Goal: Find specific page/section: Find specific page/section

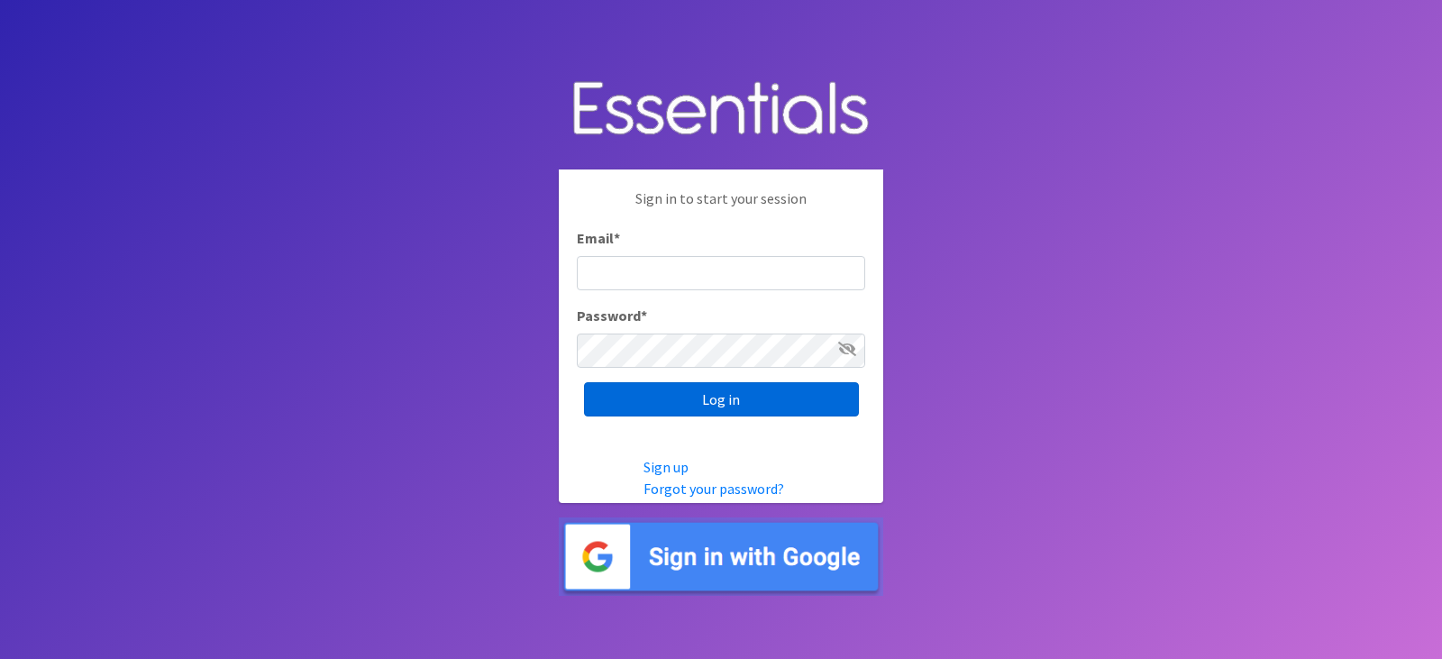
type input "[EMAIL_ADDRESS][DOMAIN_NAME]"
click at [770, 407] on input "Log in" at bounding box center [721, 399] width 275 height 34
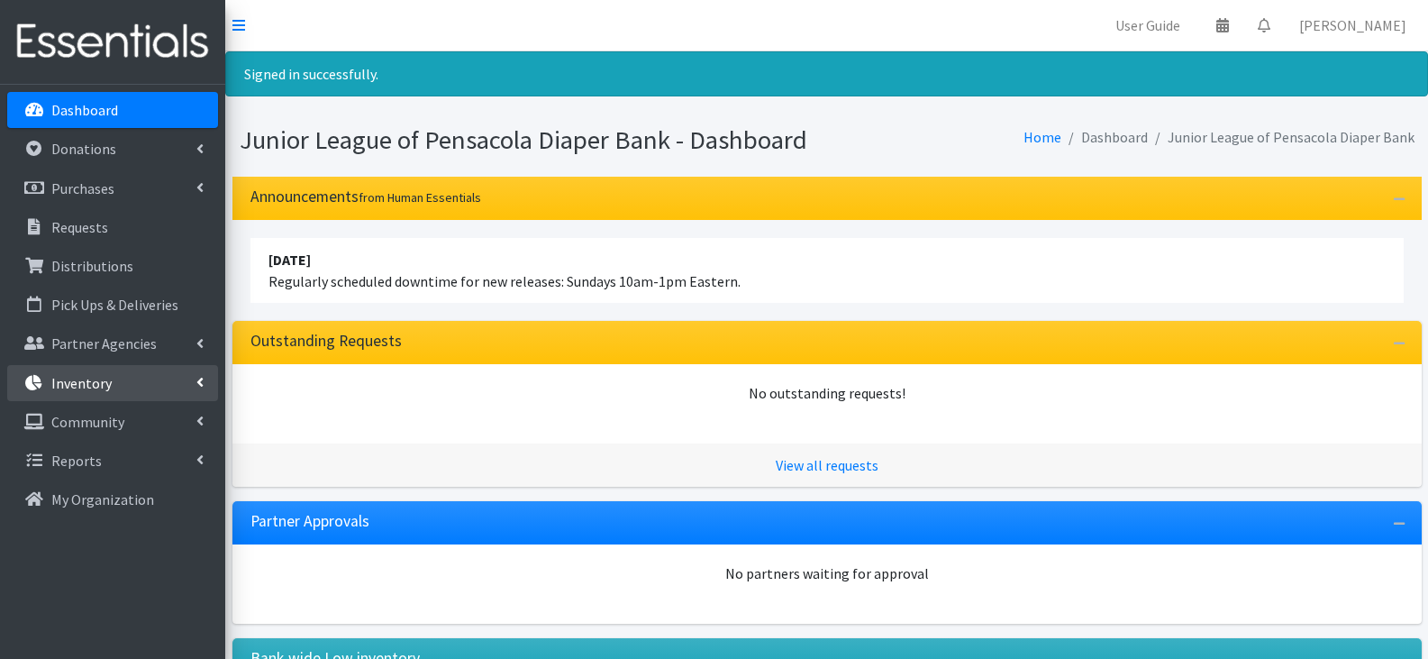
click at [110, 385] on link "Inventory" at bounding box center [112, 383] width 211 height 36
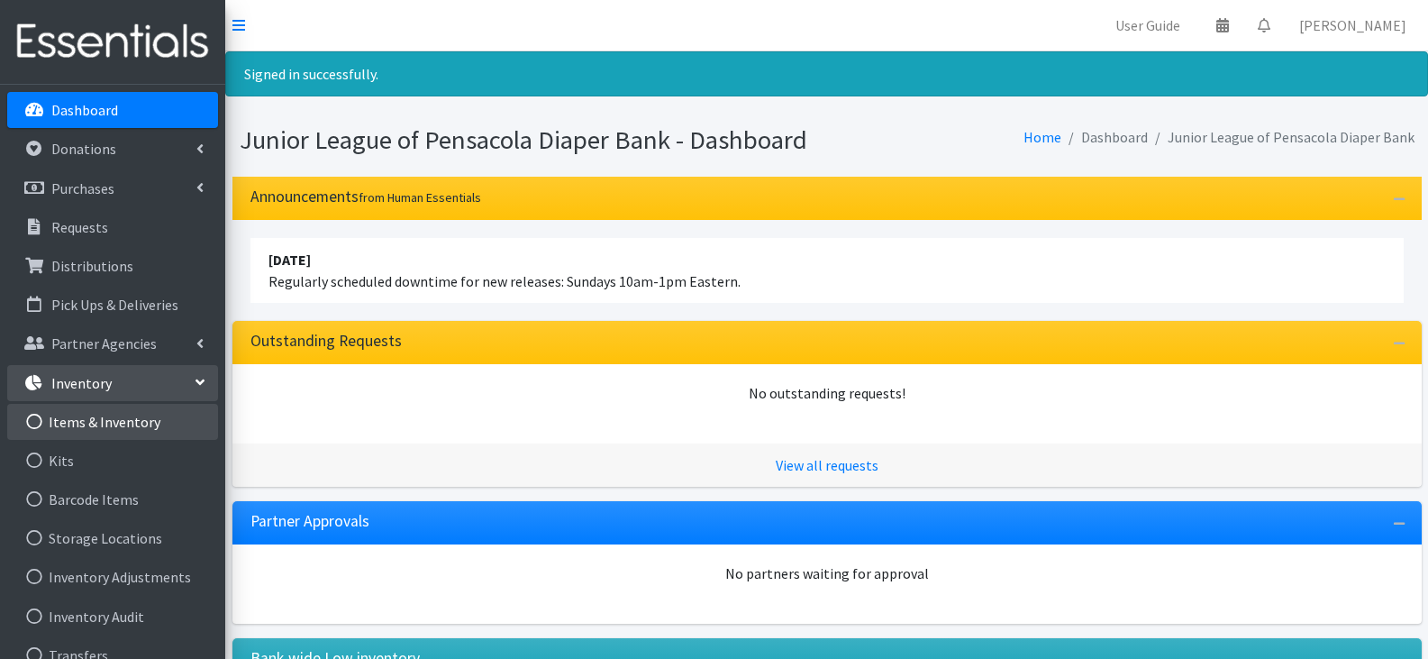
click at [127, 427] on link "Items & Inventory" at bounding box center [112, 422] width 211 height 36
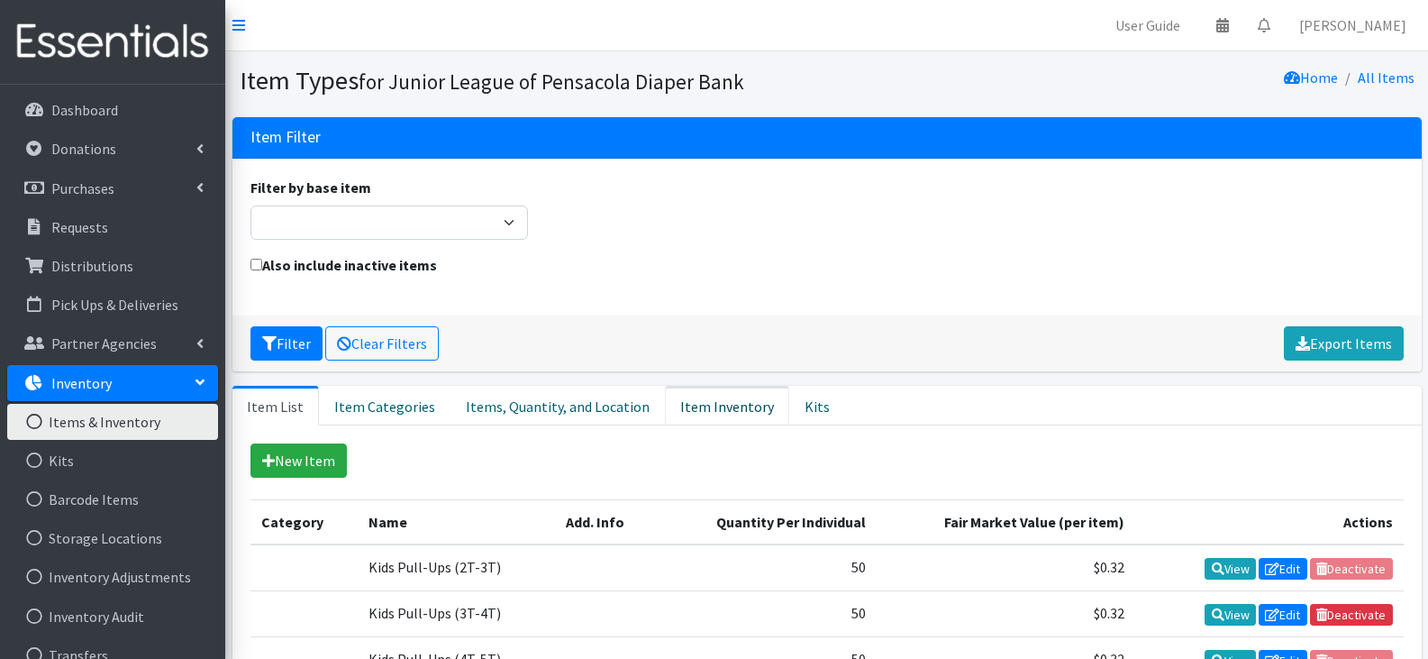
click at [697, 404] on link "Item Inventory" at bounding box center [727, 406] width 124 height 40
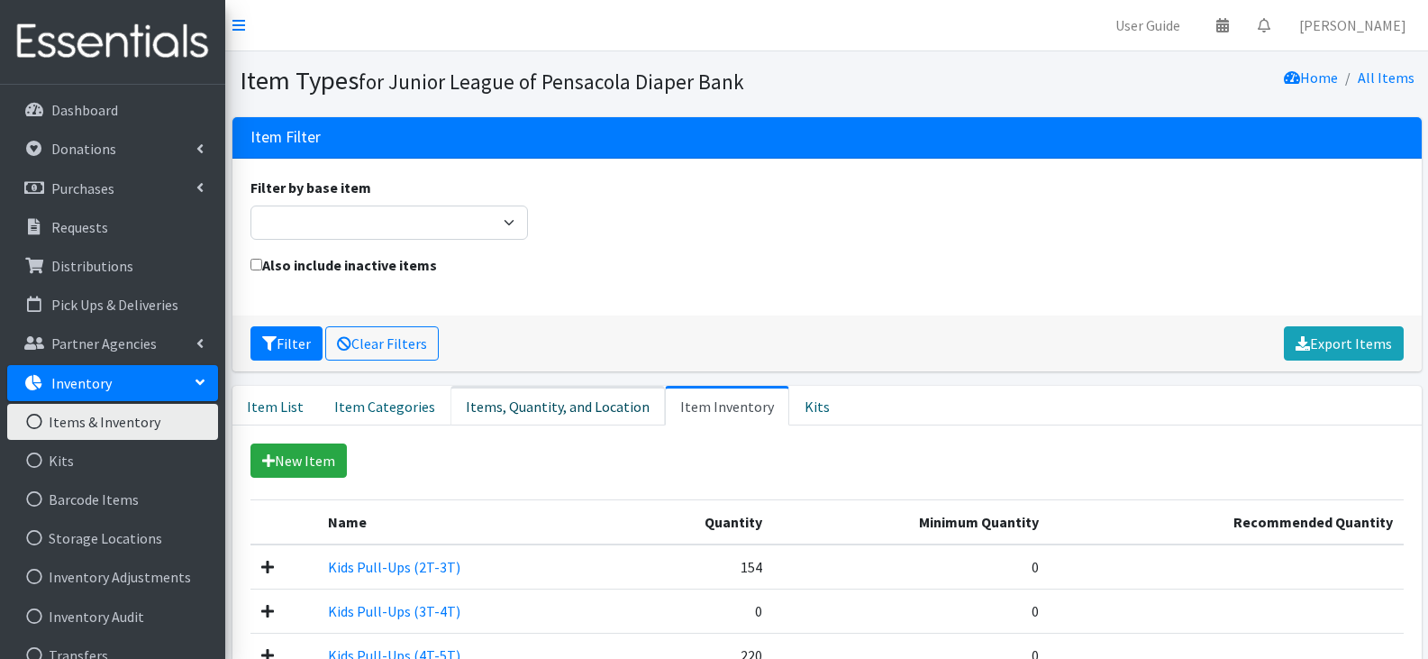
click at [567, 410] on link "Items, Quantity, and Location" at bounding box center [558, 406] width 214 height 40
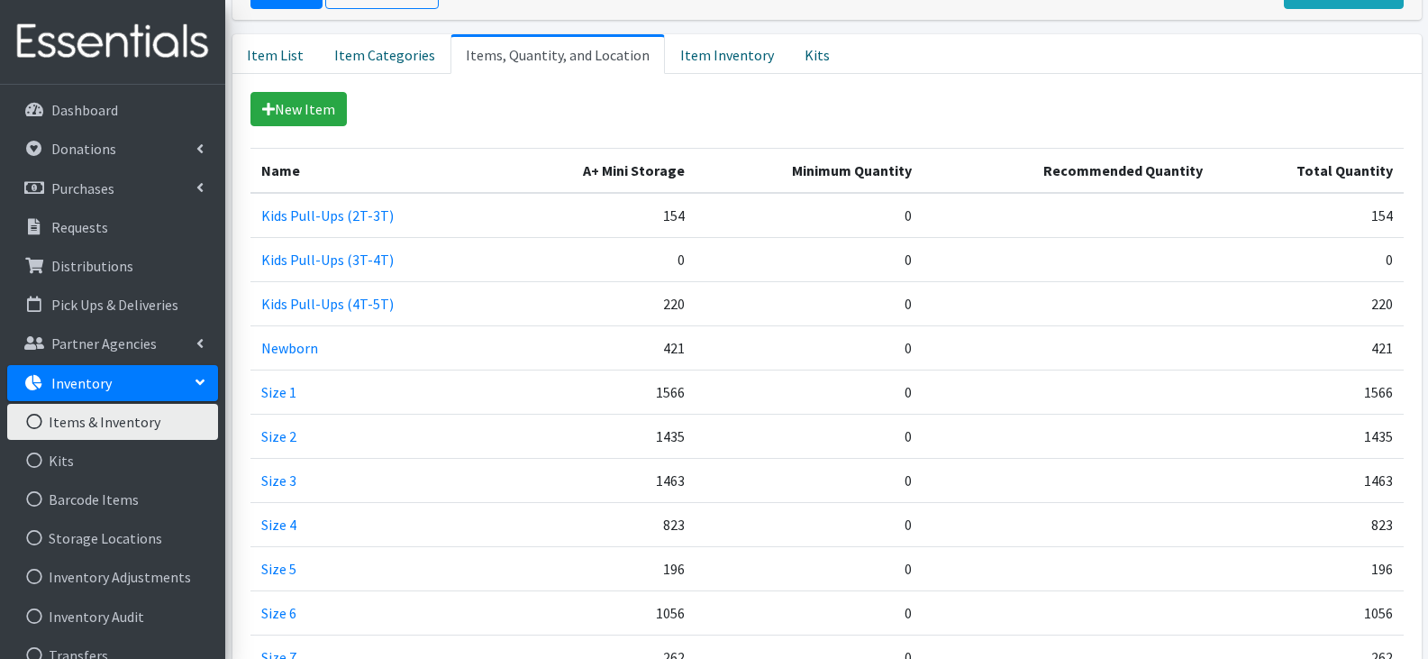
scroll to position [360, 0]
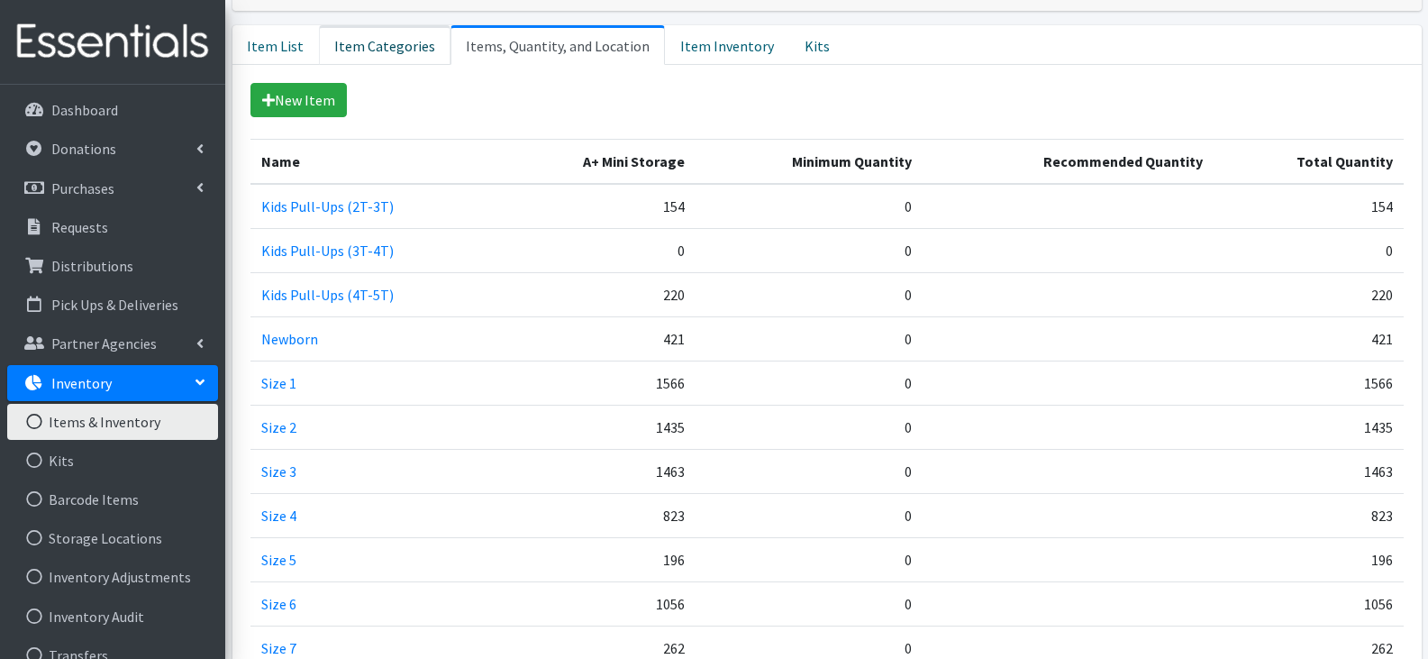
click at [346, 39] on link "Item Categories" at bounding box center [385, 45] width 132 height 40
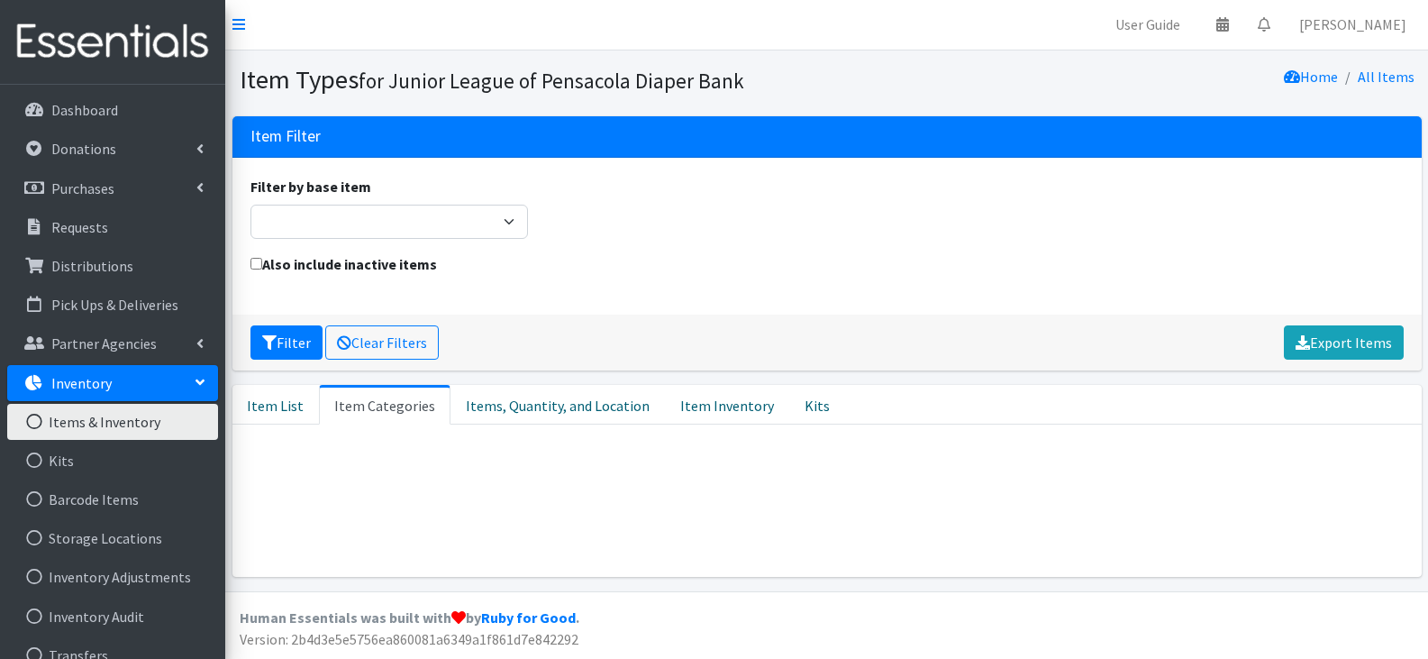
scroll to position [1, 0]
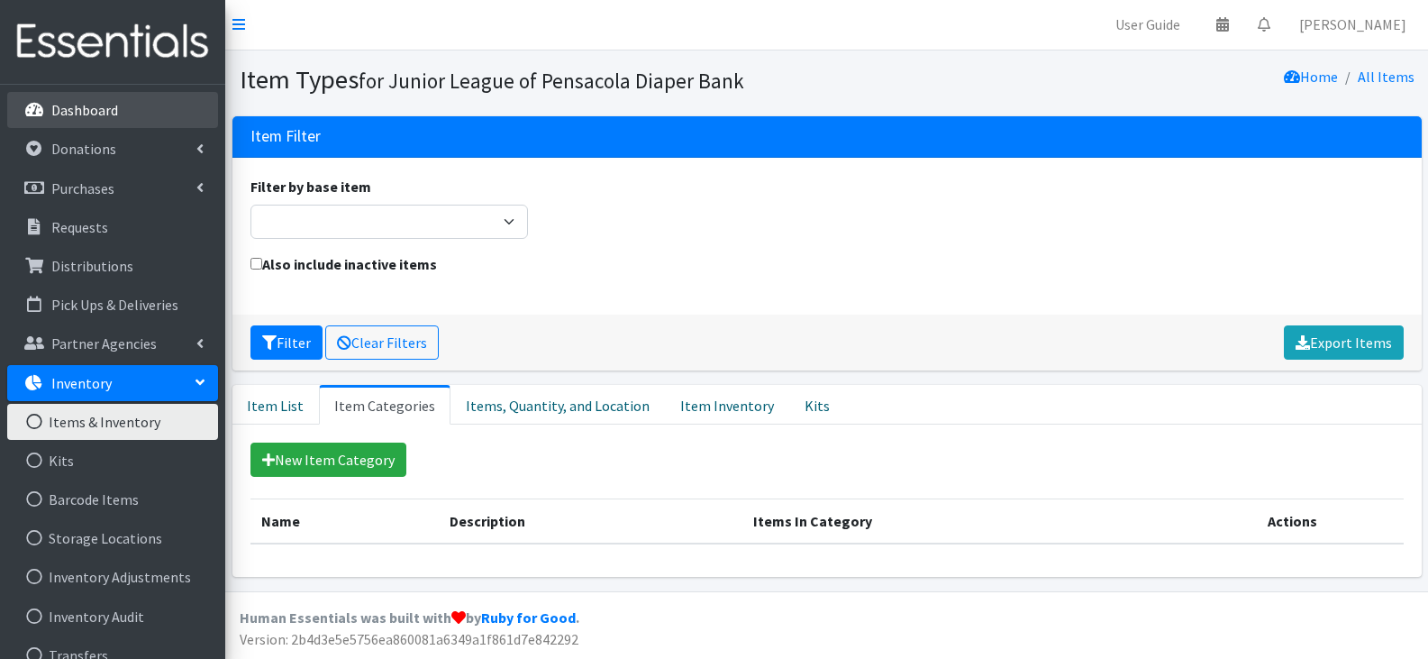
click at [137, 114] on link "Dashboard" at bounding box center [112, 110] width 211 height 36
